Goal: Find specific page/section: Find specific page/section

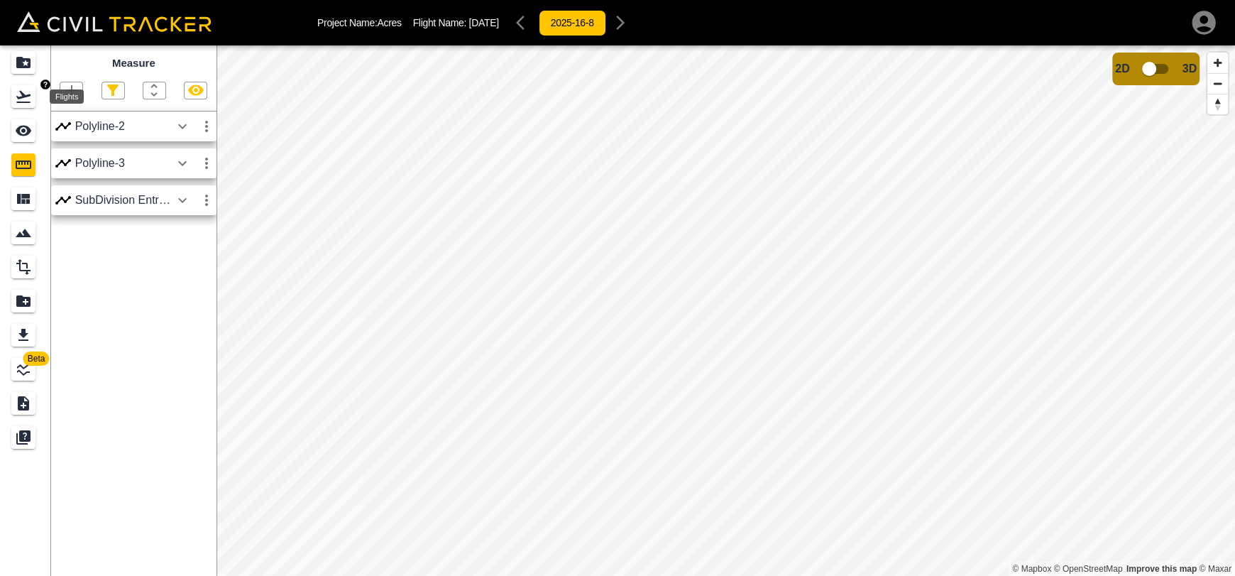
click at [23, 88] on icon "Flights" at bounding box center [23, 96] width 17 height 17
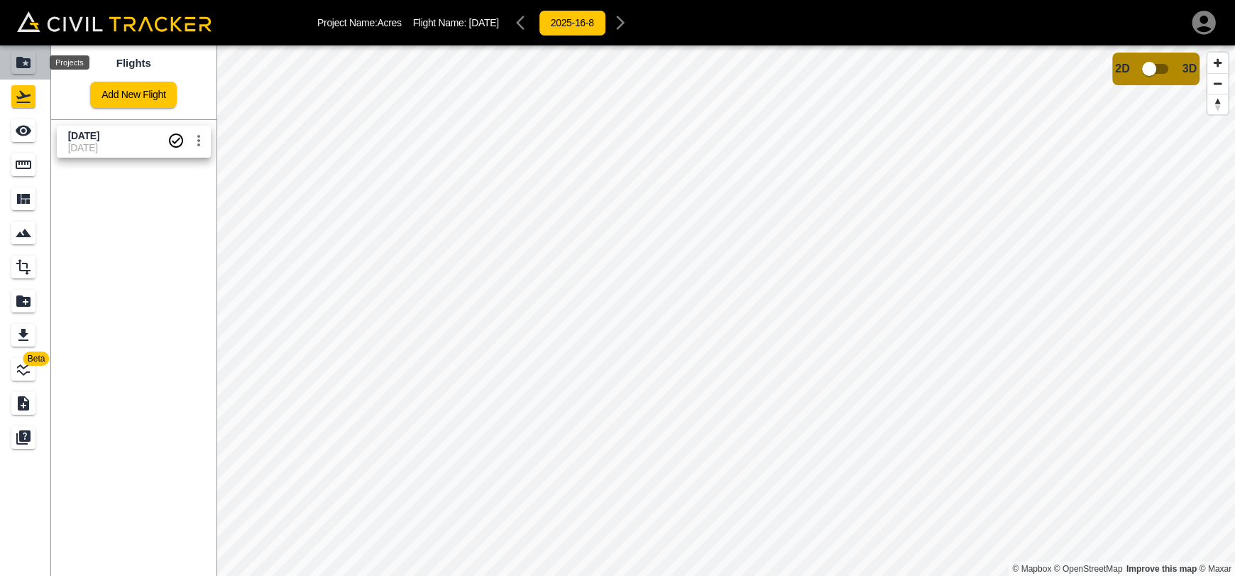
click at [26, 65] on icon "Projects" at bounding box center [23, 62] width 14 height 11
